Goal: Task Accomplishment & Management: Complete application form

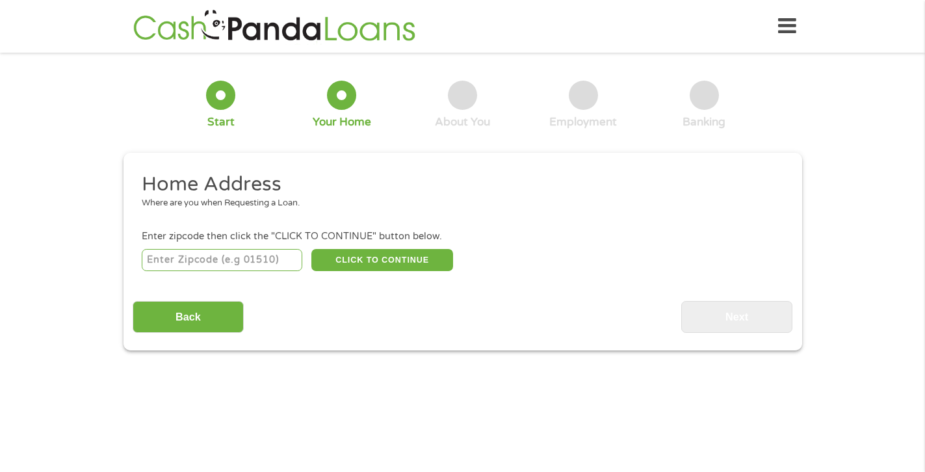
click at [186, 261] on input "number" at bounding box center [222, 260] width 161 height 22
type input "77320"
click at [369, 261] on button "CLICK TO CONTINUE" at bounding box center [382, 260] width 142 height 22
type input "77320"
type input "[GEOGRAPHIC_DATA]"
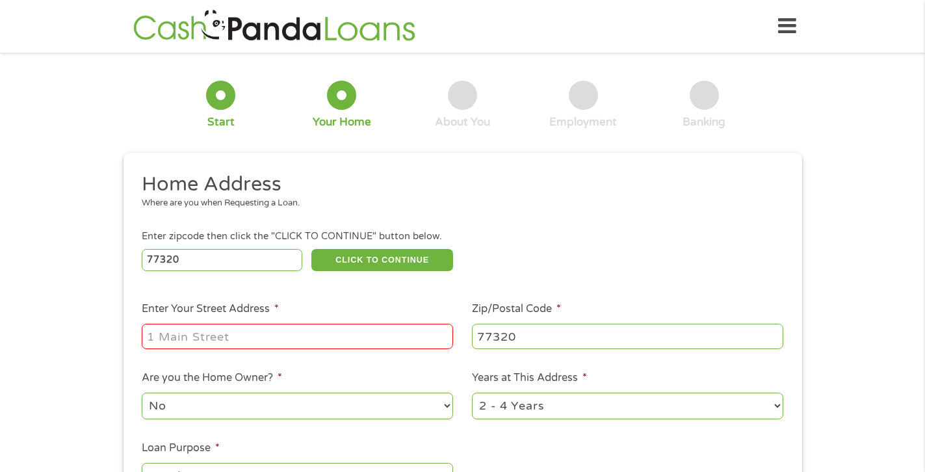
click at [320, 334] on input "Enter Your Street Address *" at bounding box center [297, 336] width 311 height 25
type input "2017 [GEOGRAPHIC_DATA]"
click at [446, 404] on select "No Yes" at bounding box center [297, 406] width 311 height 27
select select "yes"
click at [142, 393] on select "No Yes" at bounding box center [297, 406] width 311 height 27
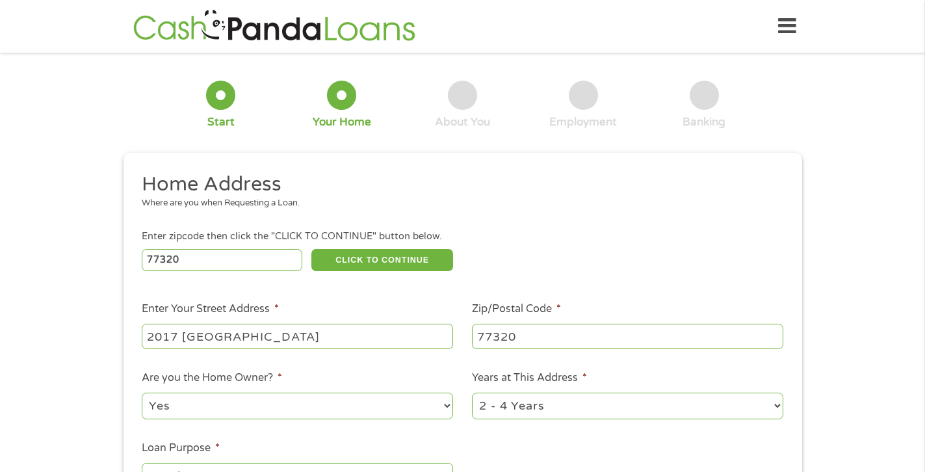
click at [778, 408] on select "1 Year or less 1 - 2 Years 2 - 4 Years Over 4 Years" at bounding box center [627, 406] width 311 height 27
select select "60months"
click at [472, 393] on select "1 Year or less 1 - 2 Years 2 - 4 Years Over 4 Years" at bounding box center [627, 406] width 311 height 27
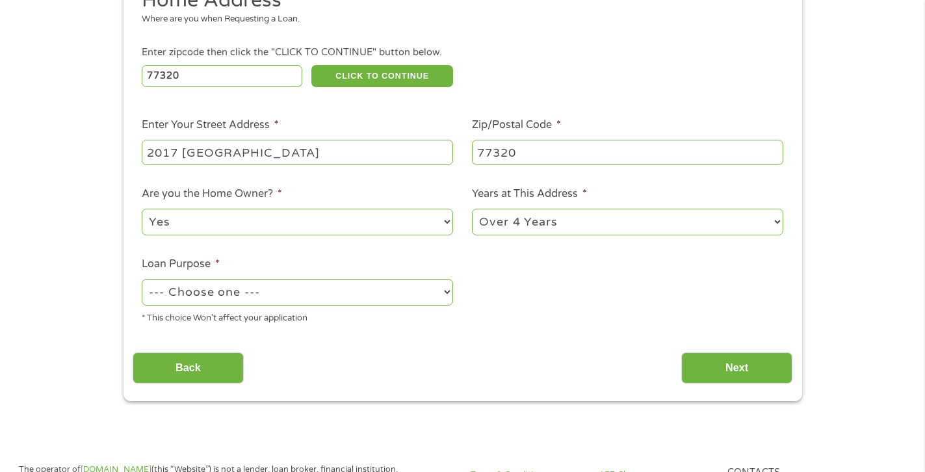
scroll to position [260, 0]
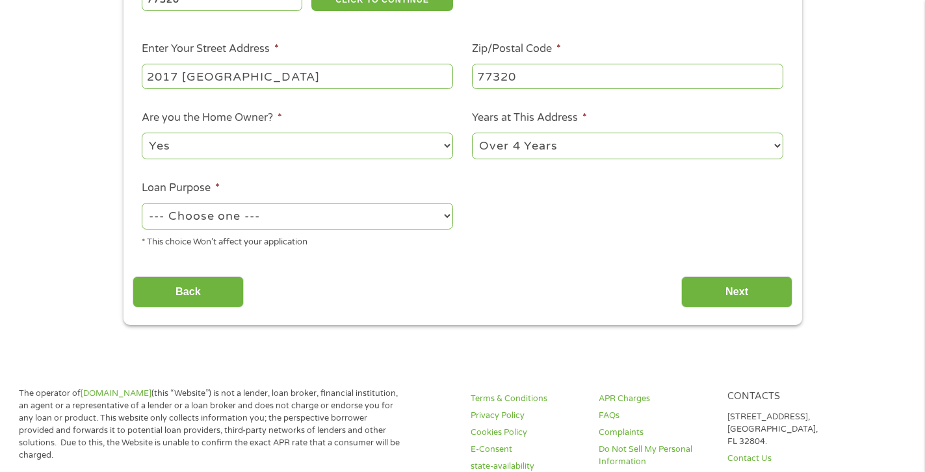
click at [450, 217] on select "--- Choose one --- Pay Bills Debt Consolidation Home Improvement Major Purchase…" at bounding box center [297, 216] width 311 height 27
select select "shorttermcash"
click at [142, 203] on select "--- Choose one --- Pay Bills Debt Consolidation Home Improvement Major Purchase…" at bounding box center [297, 216] width 311 height 27
click at [739, 298] on input "Next" at bounding box center [736, 292] width 111 height 32
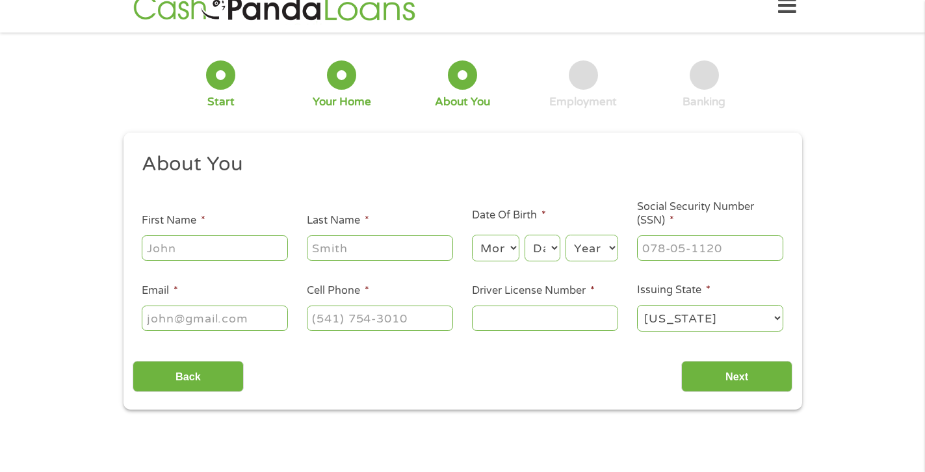
scroll to position [0, 0]
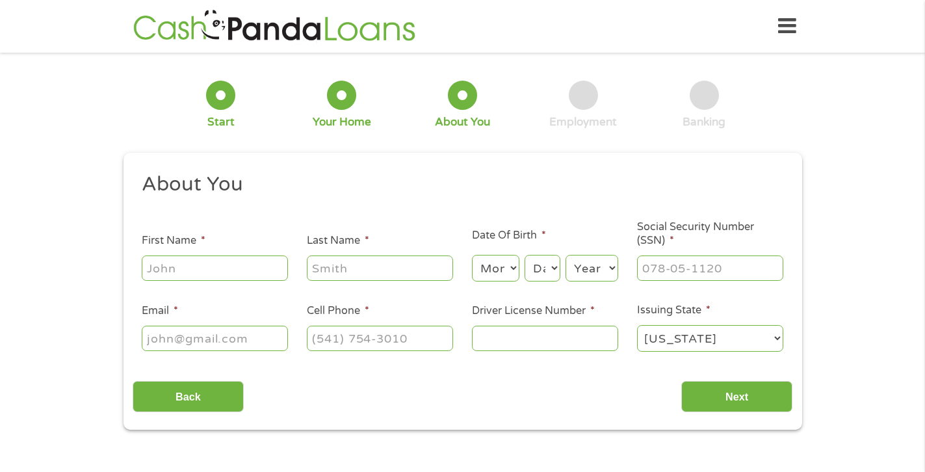
click at [218, 271] on input "First Name *" at bounding box center [215, 267] width 146 height 25
type input "[PERSON_NAME]"
type input "[EMAIL_ADDRESS][DOMAIN_NAME]"
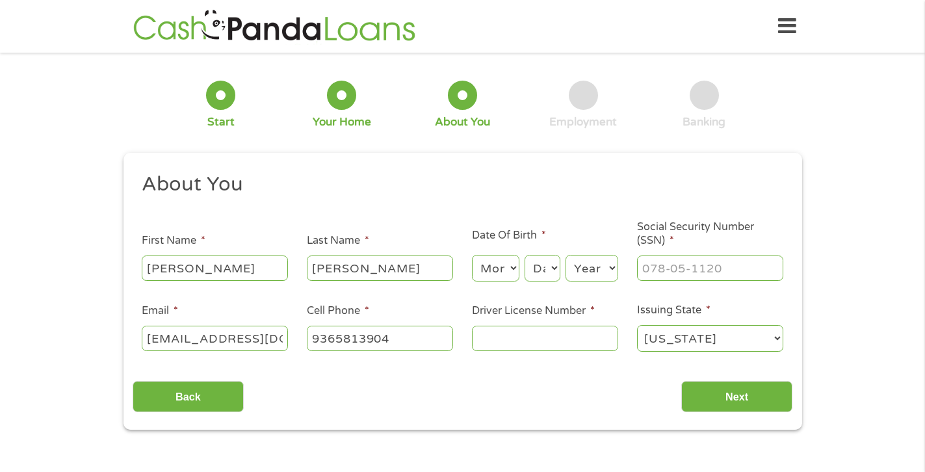
type input "[PHONE_NUMBER]"
click at [562, 344] on input "Driver License Number *" at bounding box center [545, 338] width 146 height 25
click at [512, 269] on select "Month 1 2 3 4 5 6 7 8 9 10 11 12" at bounding box center [495, 268] width 47 height 27
select select "1"
click at [472, 255] on select "Month 1 2 3 4 5 6 7 8 9 10 11 12" at bounding box center [495, 268] width 47 height 27
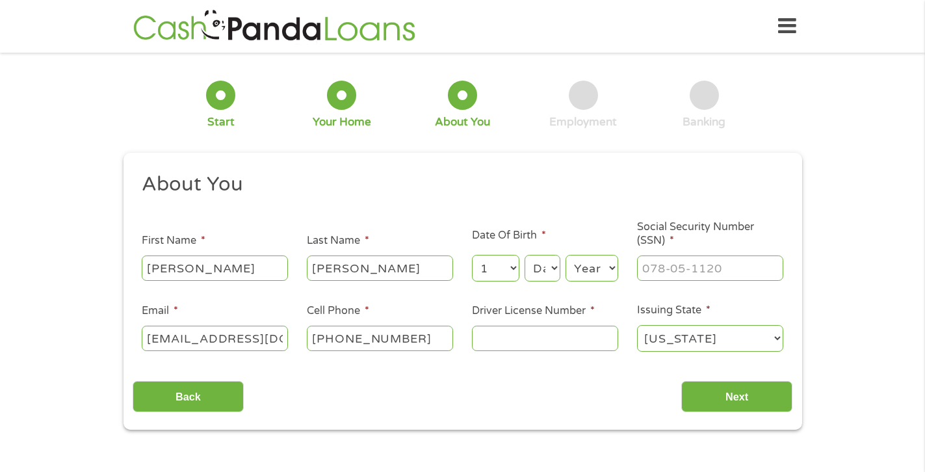
click at [551, 265] on select "Day 1 2 3 4 5 6 7 8 9 10 11 12 13 14 15 16 17 18 19 20 21 22 23 24 25 26 27 28 …" at bounding box center [542, 268] width 35 height 27
select select "11"
click at [525, 255] on select "Day 1 2 3 4 5 6 7 8 9 10 11 12 13 14 15 16 17 18 19 20 21 22 23 24 25 26 27 28 …" at bounding box center [542, 268] width 35 height 27
click at [609, 266] on select "Year [DATE] 2006 2005 2004 2003 2002 2001 2000 1999 1998 1997 1996 1995 1994 19…" at bounding box center [591, 268] width 53 height 27
select select "1968"
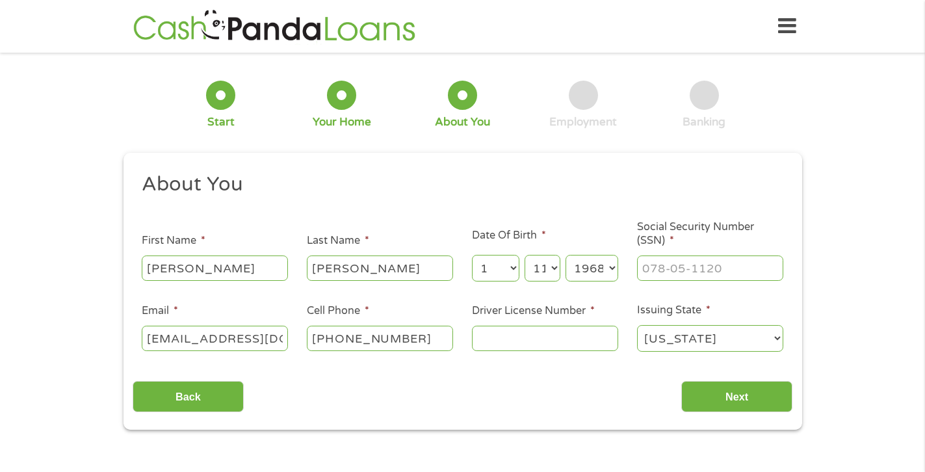
click at [565, 255] on select "Year [DATE] 2006 2005 2004 2003 2002 2001 2000 1999 1998 1997 1996 1995 1994 19…" at bounding box center [591, 268] width 53 height 27
click at [666, 264] on input "___-__-____" at bounding box center [710, 267] width 146 height 25
type input "454-33-2651"
click at [515, 338] on input "Driver License Number *" at bounding box center [545, 338] width 146 height 25
type input "12690187"
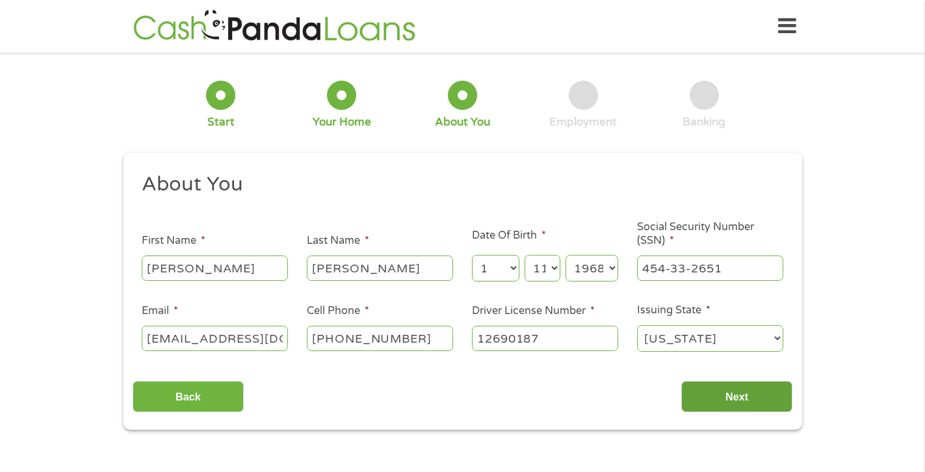
click at [723, 388] on input "Next" at bounding box center [736, 397] width 111 height 32
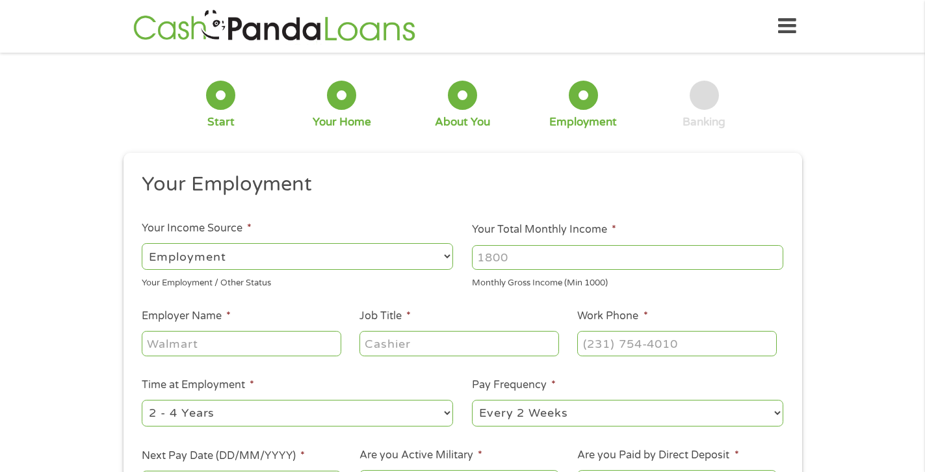
click at [448, 257] on select "--- Choose one --- Employment [DEMOGRAPHIC_DATA] Benefits" at bounding box center [297, 256] width 311 height 27
click at [142, 243] on select "--- Choose one --- Employment [DEMOGRAPHIC_DATA] Benefits" at bounding box center [297, 256] width 311 height 27
click at [448, 254] on select "--- Choose one --- Employment [DEMOGRAPHIC_DATA] Benefits" at bounding box center [297, 256] width 311 height 27
select select "fullTime"
click at [142, 243] on select "--- Choose one --- Employment [DEMOGRAPHIC_DATA] Benefits" at bounding box center [297, 256] width 311 height 27
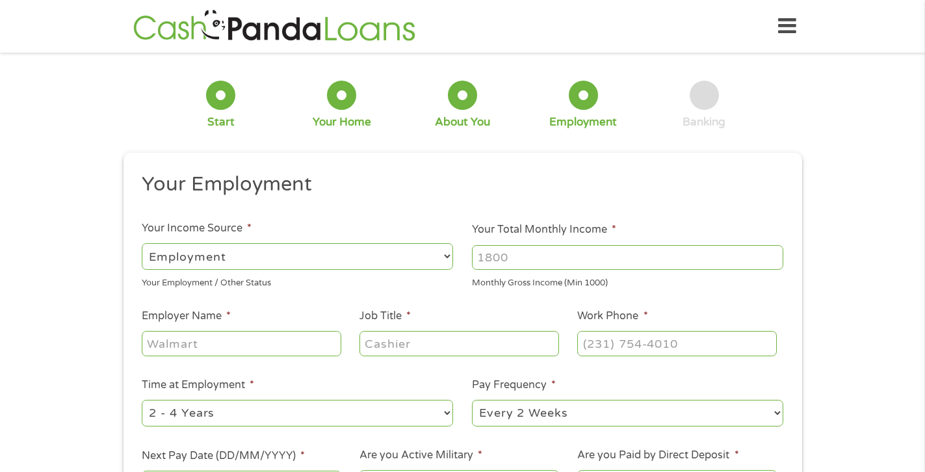
click at [600, 265] on input "Your Total Monthly Income *" at bounding box center [627, 257] width 311 height 25
click at [775, 252] on input "1000" at bounding box center [627, 257] width 311 height 25
click at [777, 251] on input "3762" at bounding box center [627, 257] width 311 height 25
drag, startPoint x: 773, startPoint y: 253, endPoint x: 787, endPoint y: 254, distance: 14.4
click at [773, 254] on input "4858" at bounding box center [627, 257] width 311 height 25
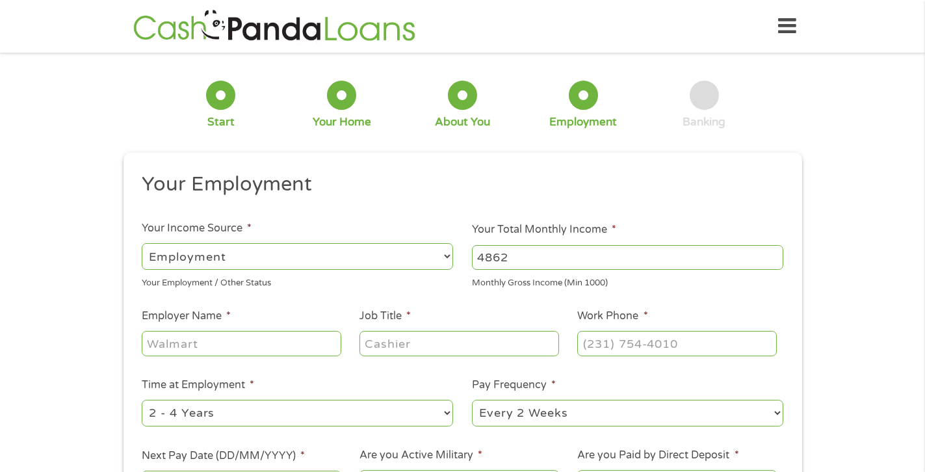
click at [775, 253] on input "4862" at bounding box center [627, 257] width 311 height 25
click at [775, 253] on input "4863" at bounding box center [627, 257] width 311 height 25
click at [775, 253] on input "4864" at bounding box center [627, 257] width 311 height 25
click at [775, 253] on input "4868" at bounding box center [627, 257] width 311 height 25
click at [775, 253] on input "4869" at bounding box center [627, 257] width 311 height 25
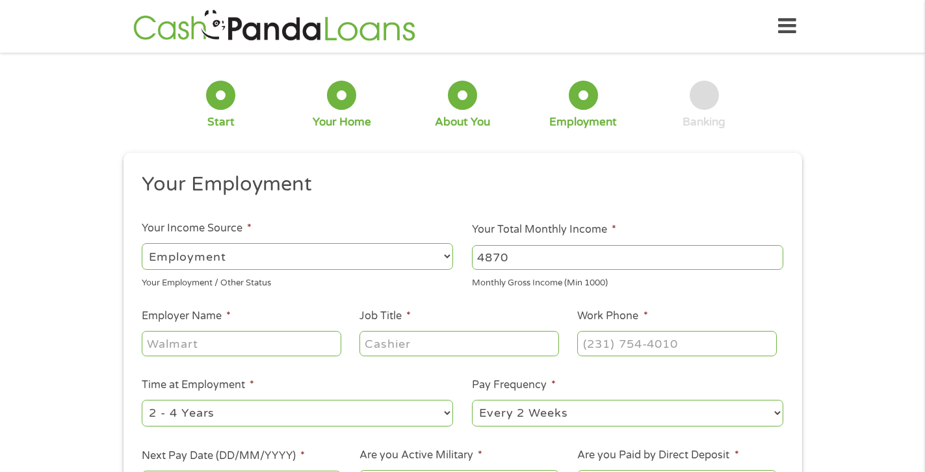
click at [775, 253] on input "4870" at bounding box center [627, 257] width 311 height 25
click at [775, 253] on input "4871" at bounding box center [627, 257] width 311 height 25
click at [775, 253] on input "4872" at bounding box center [627, 257] width 311 height 25
click at [775, 253] on input "4873" at bounding box center [627, 257] width 311 height 25
click at [775, 253] on input "4874" at bounding box center [627, 257] width 311 height 25
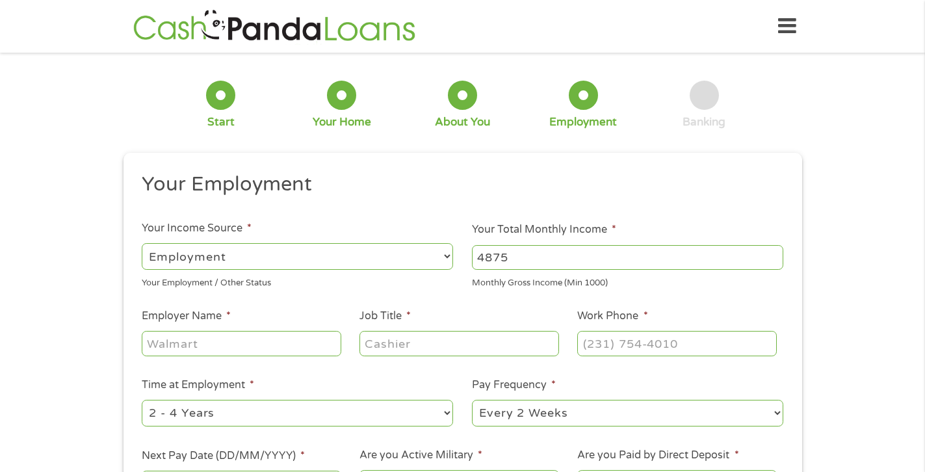
click at [775, 253] on input "4875" at bounding box center [627, 257] width 311 height 25
click at [775, 253] on input "4876" at bounding box center [627, 257] width 311 height 25
click at [775, 253] on input "4877" at bounding box center [627, 257] width 311 height 25
click at [775, 253] on input "4878" at bounding box center [627, 257] width 311 height 25
click at [775, 253] on input "4881" at bounding box center [627, 257] width 311 height 25
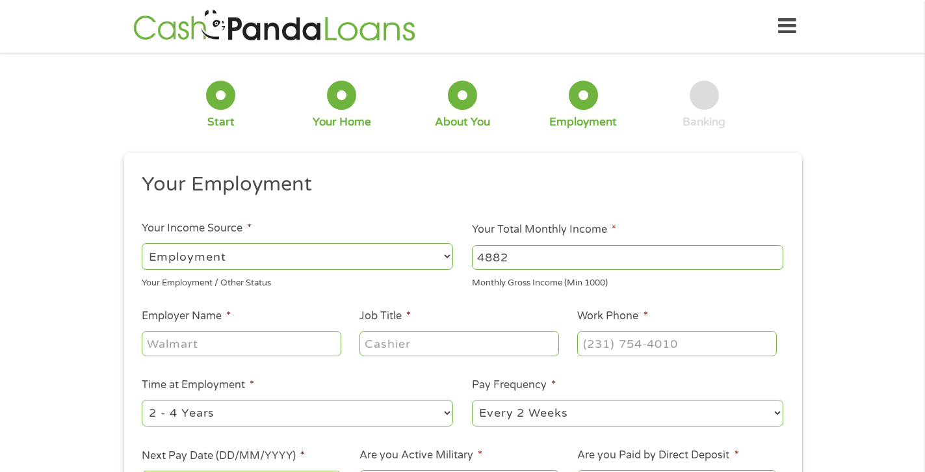
click at [775, 253] on input "4882" at bounding box center [627, 257] width 311 height 25
click at [775, 253] on input "4883" at bounding box center [627, 257] width 311 height 25
click at [775, 253] on input "4884" at bounding box center [627, 257] width 311 height 25
click at [775, 253] on input "4885" at bounding box center [627, 257] width 311 height 25
click at [775, 253] on input "4886" at bounding box center [627, 257] width 311 height 25
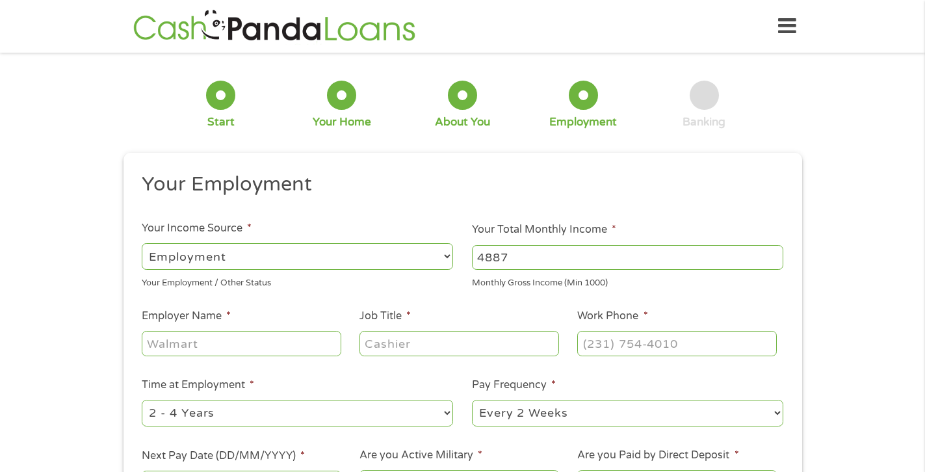
click at [775, 253] on input "4887" at bounding box center [627, 257] width 311 height 25
type input "4888"
click at [775, 253] on input "4888" at bounding box center [627, 257] width 311 height 25
click at [324, 348] on input "Employer Name *" at bounding box center [241, 343] width 199 height 25
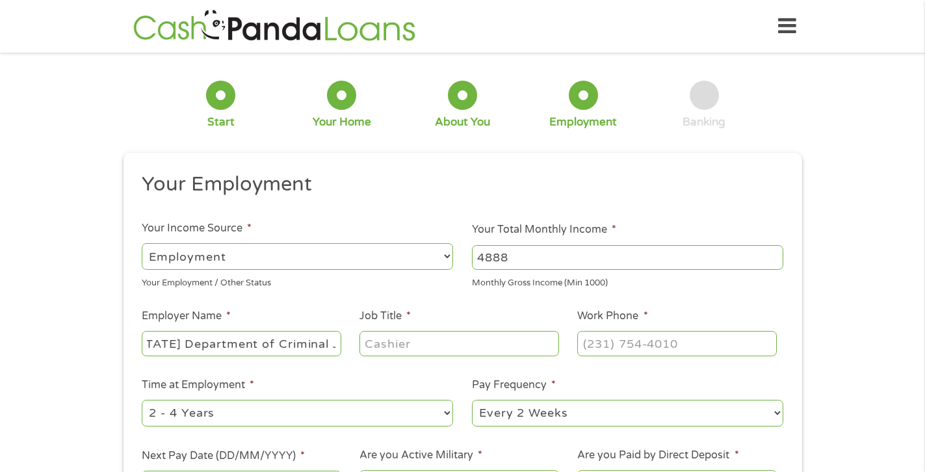
type input "[US_STATE] Department of Criminal Justice"
click at [393, 343] on input "Job Title *" at bounding box center [458, 343] width 199 height 25
type input "Administrative Assistant IV"
click at [700, 342] on input "(___) ___-____" at bounding box center [676, 343] width 199 height 25
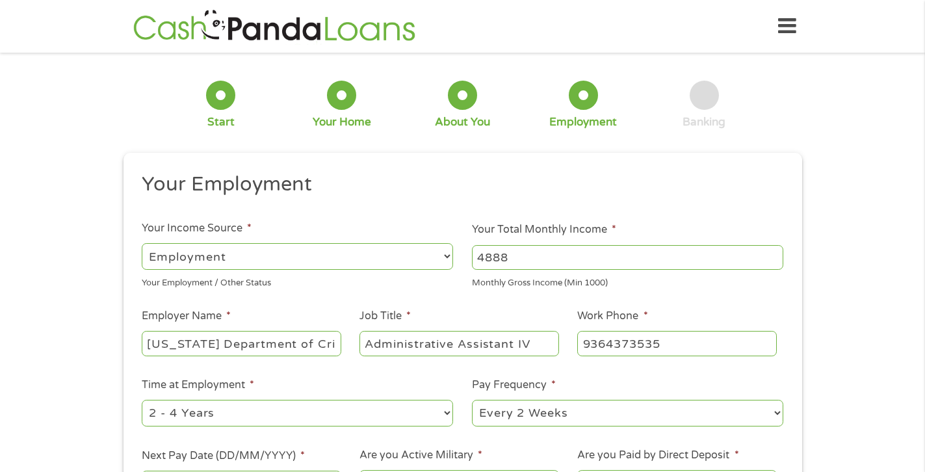
type input "[PHONE_NUMBER]"
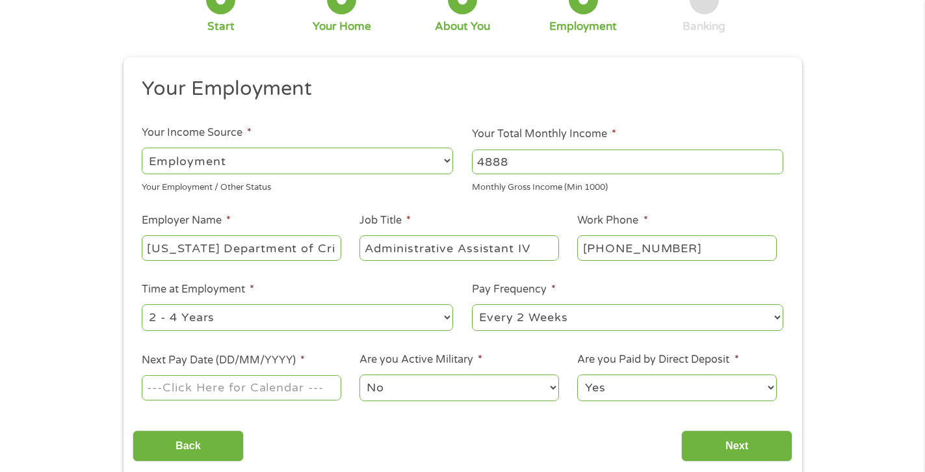
scroll to position [130, 0]
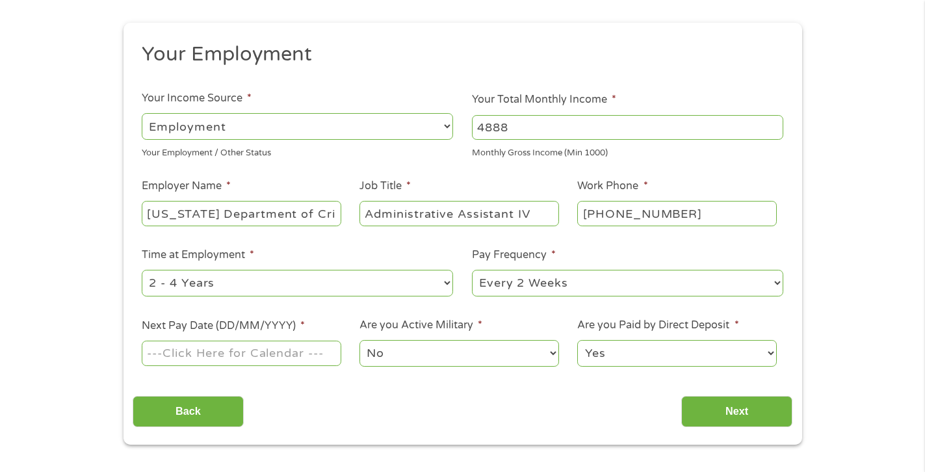
click at [444, 287] on select "--- Choose one --- 1 Year or less 1 - 2 Years 2 - 4 Years Over 4 Years" at bounding box center [297, 283] width 311 height 27
select select "60months"
click at [142, 270] on select "--- Choose one --- 1 Year or less 1 - 2 Years 2 - 4 Years Over 4 Years" at bounding box center [297, 283] width 311 height 27
click at [775, 287] on select "--- Choose one --- Every 2 Weeks Every Week Monthly Semi-Monthly" at bounding box center [627, 283] width 311 height 27
select select "monthly"
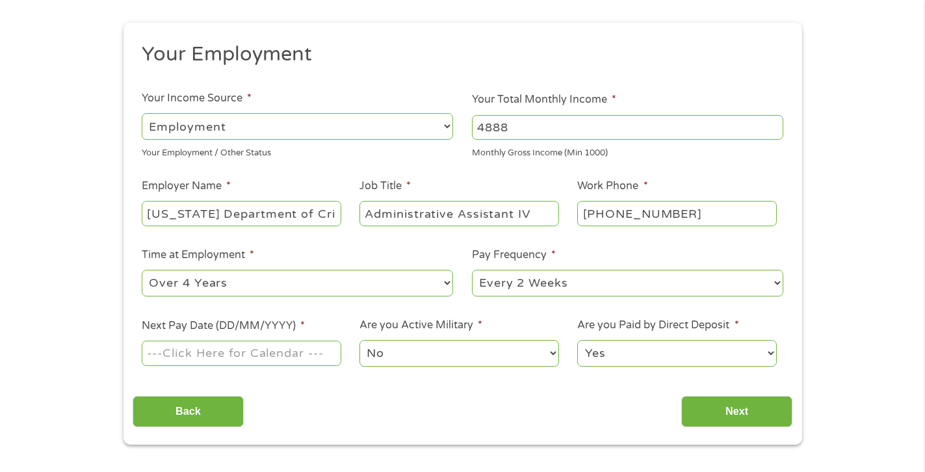
click at [472, 270] on select "--- Choose one --- Every 2 Weeks Every Week Monthly Semi-Monthly" at bounding box center [627, 283] width 311 height 27
click at [316, 350] on input "Next Pay Date (DD/MM/YYYY) *" at bounding box center [241, 353] width 199 height 25
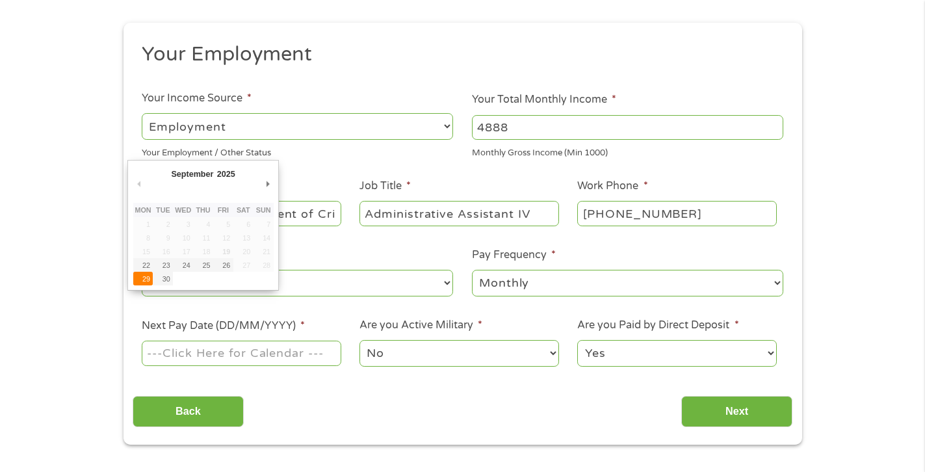
type input "[DATE]"
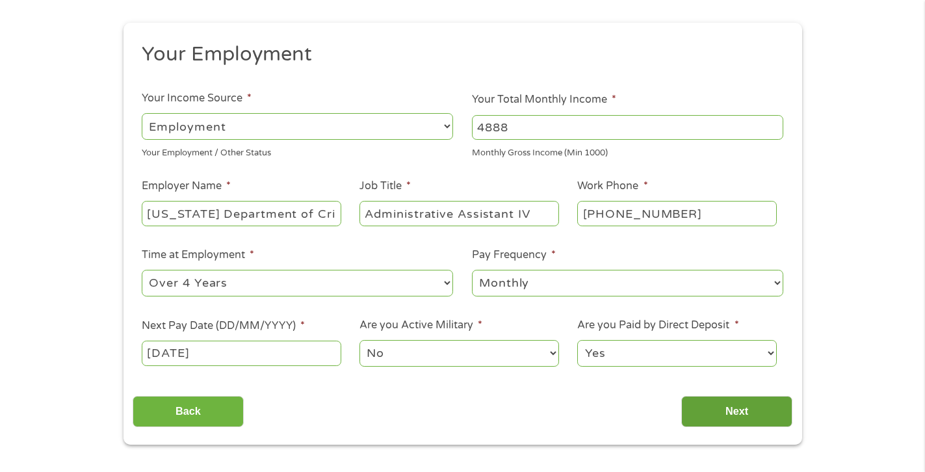
click at [761, 410] on input "Next" at bounding box center [736, 412] width 111 height 32
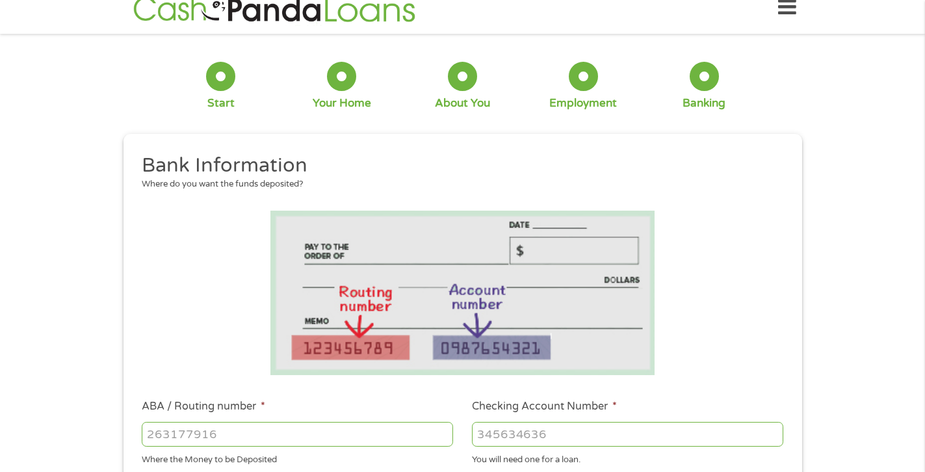
scroll to position [0, 0]
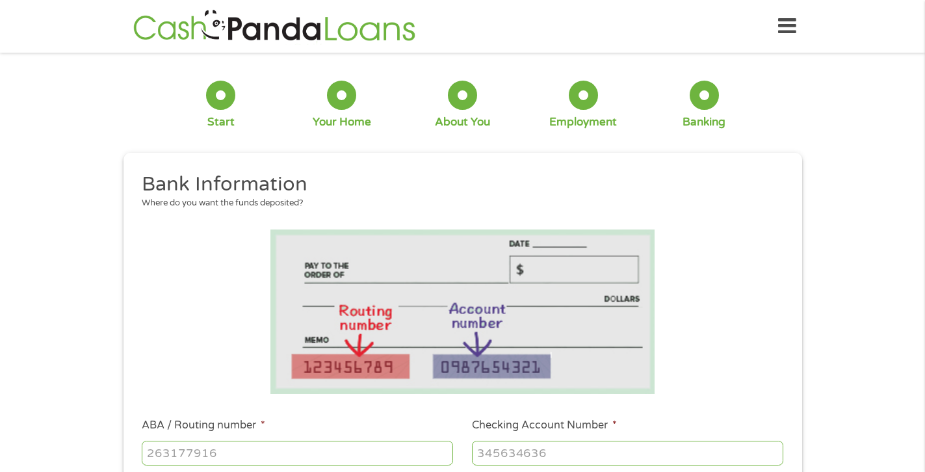
click at [354, 454] on input "ABA / Routing number *" at bounding box center [297, 453] width 311 height 25
type input "313185201"
type input "WALKER COUNTY FED C U"
type input "313185201"
click at [487, 459] on input "Checking Account Number *" at bounding box center [627, 453] width 311 height 25
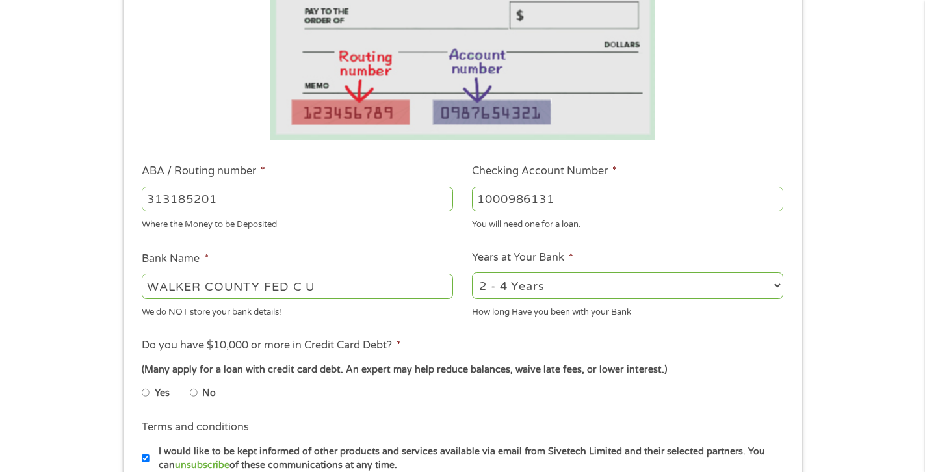
scroll to position [260, 0]
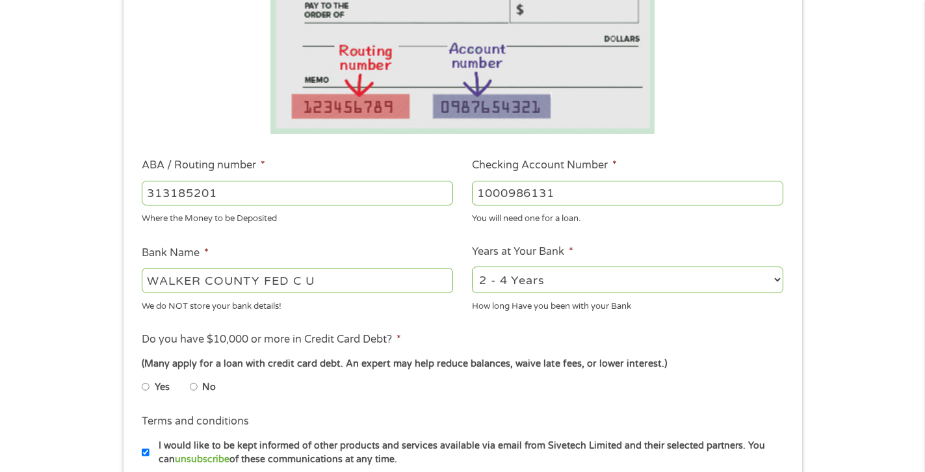
type input "1000986131"
click at [775, 281] on select "2 - 4 Years 6 - 12 Months 1 - 2 Years Over 4 Years" at bounding box center [627, 279] width 311 height 27
select select "60months"
click at [472, 266] on select "2 - 4 Years 6 - 12 Months 1 - 2 Years Over 4 Years" at bounding box center [627, 279] width 311 height 27
click at [192, 386] on input "No" at bounding box center [194, 386] width 8 height 21
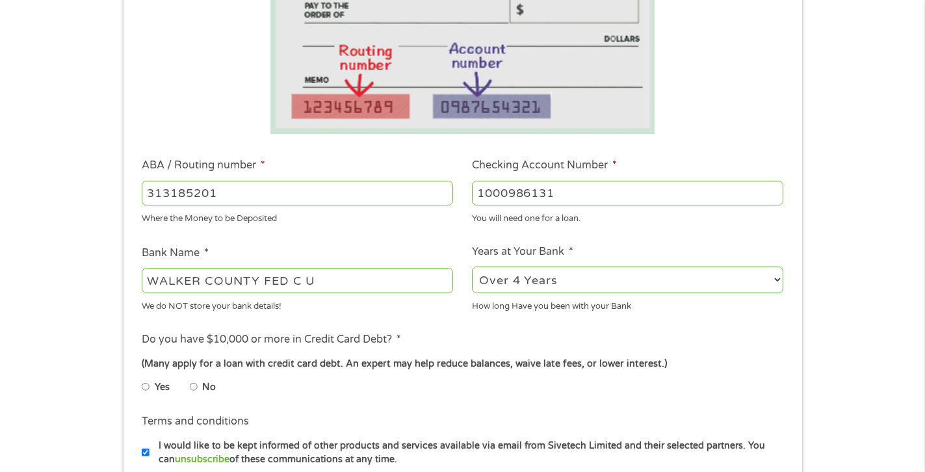
radio input "true"
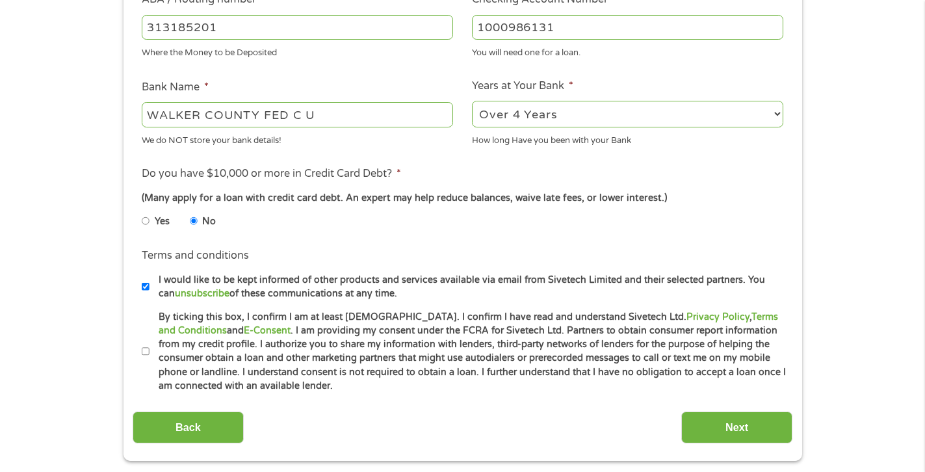
scroll to position [520, 0]
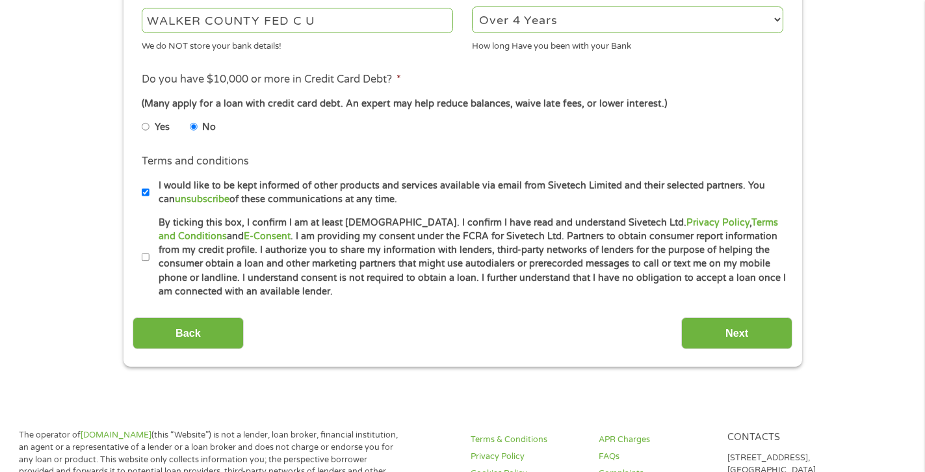
click at [146, 255] on input "By ticking this box, I confirm I am at least [DEMOGRAPHIC_DATA]. I confirm I ha…" at bounding box center [146, 257] width 8 height 21
checkbox input "true"
click at [721, 327] on input "Next" at bounding box center [736, 333] width 111 height 32
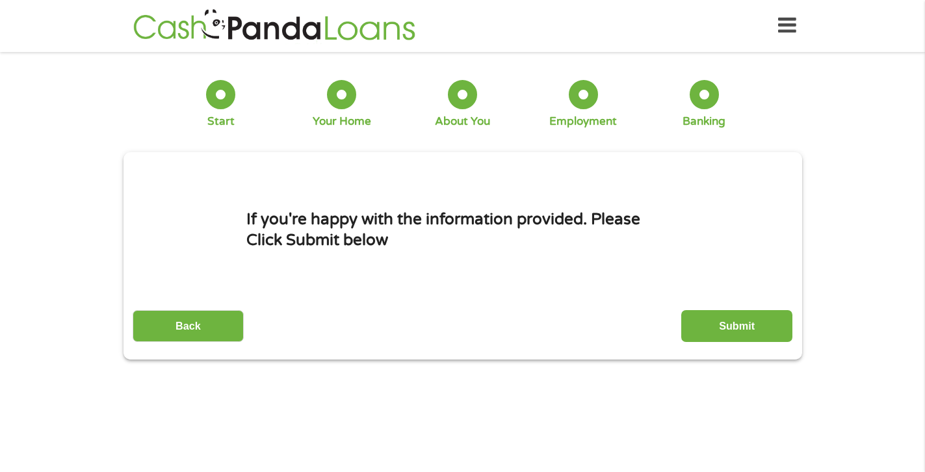
scroll to position [0, 0]
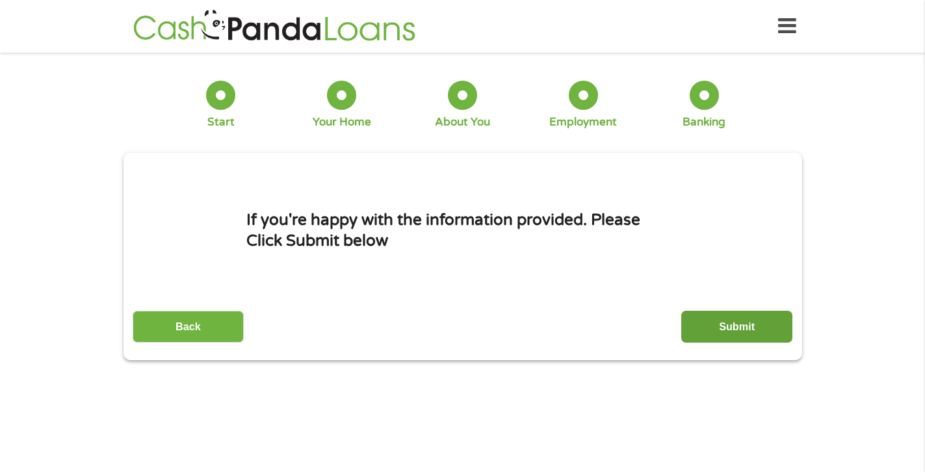
click at [729, 321] on input "Submit" at bounding box center [736, 327] width 111 height 32
